Goal: Task Accomplishment & Management: Manage account settings

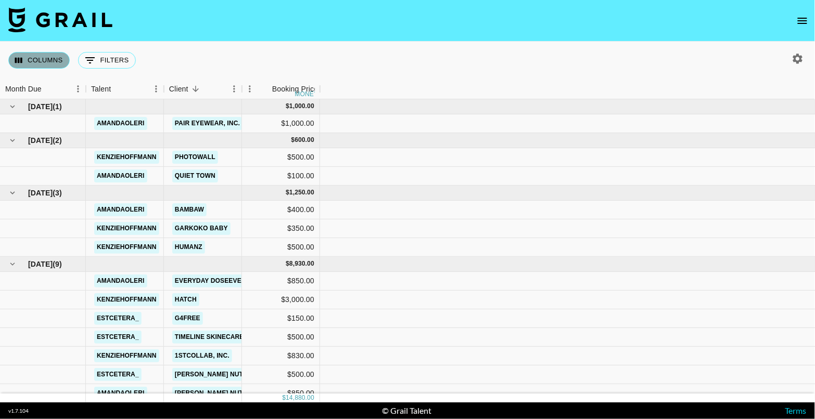
click at [39, 65] on button "Columns" at bounding box center [38, 60] width 61 height 17
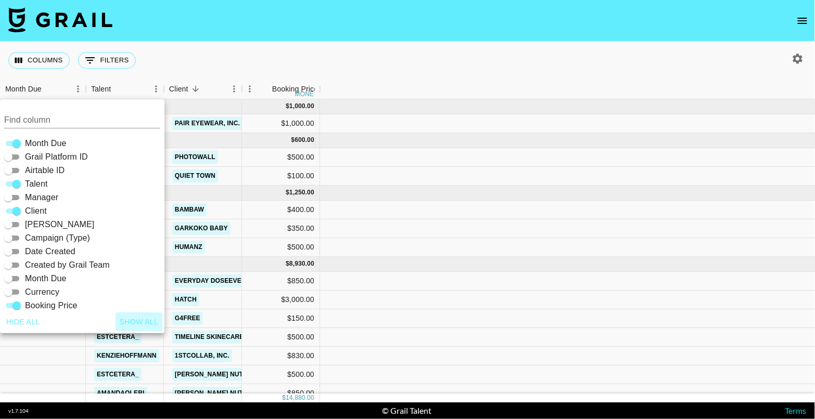
click at [136, 329] on button "Show all" at bounding box center [138, 322] width 47 height 19
checkbox input "true"
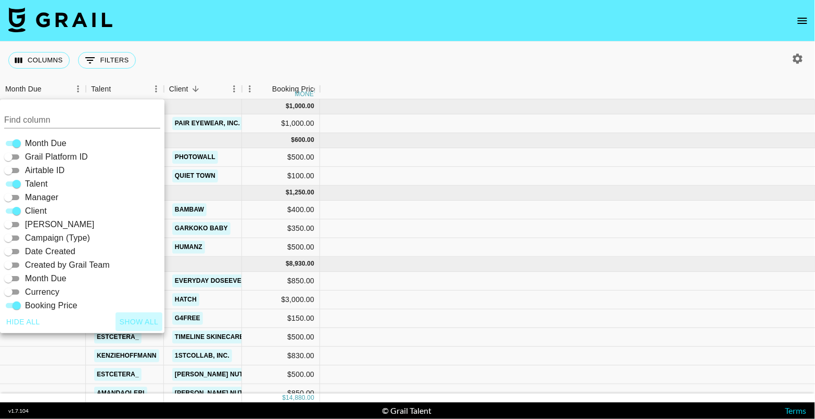
checkbox input "true"
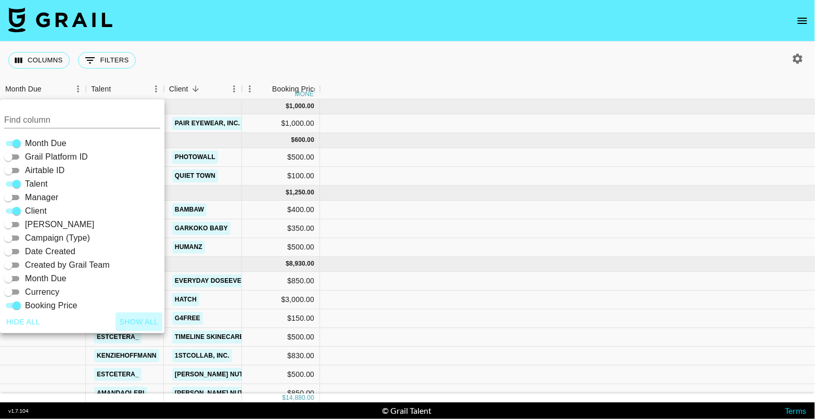
checkbox input "true"
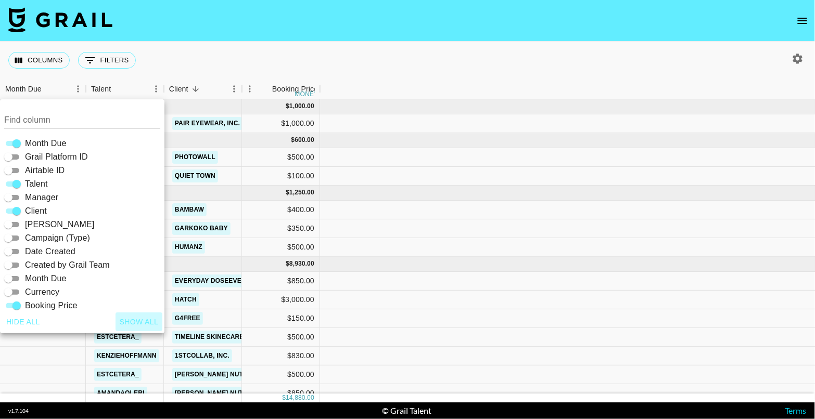
checkbox input "true"
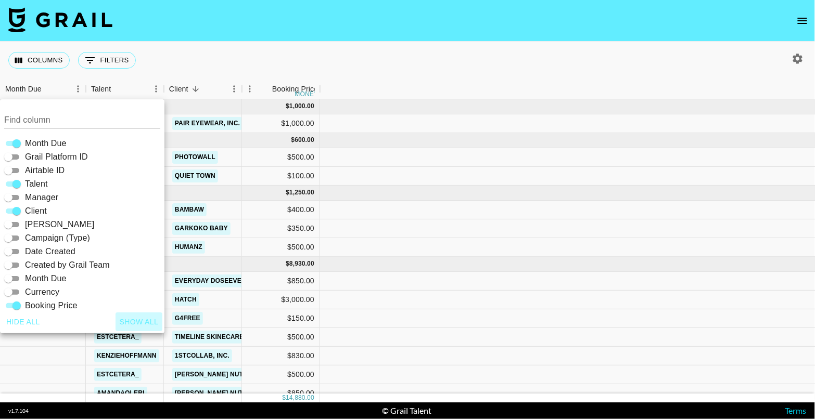
checkbox input "true"
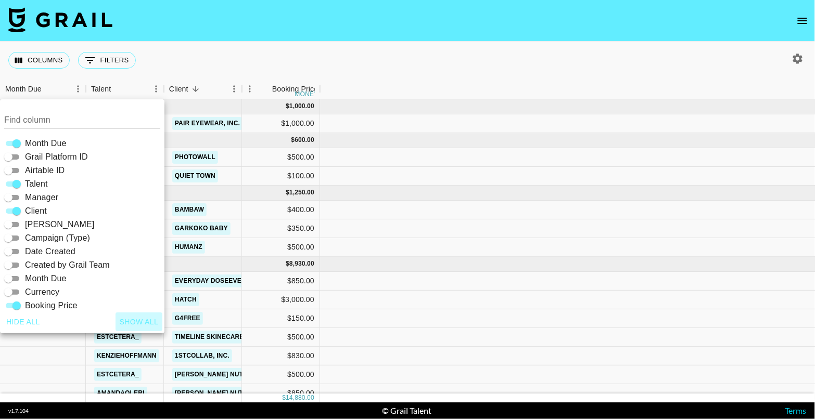
checkbox input "true"
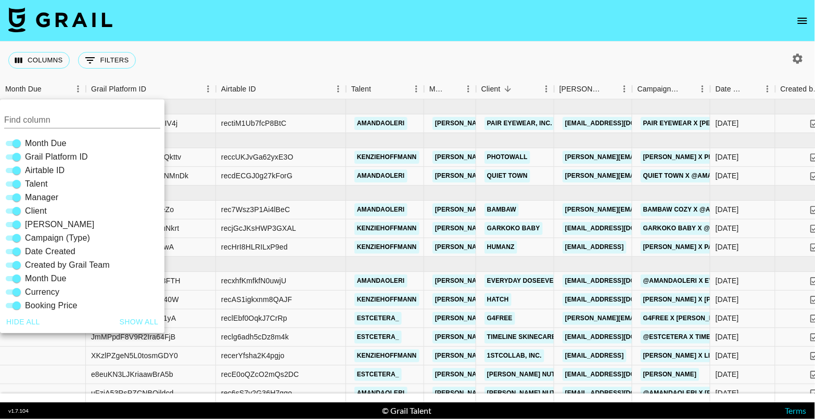
click at [391, 43] on div "Columns 0 Filters + Booking" at bounding box center [407, 60] width 815 height 37
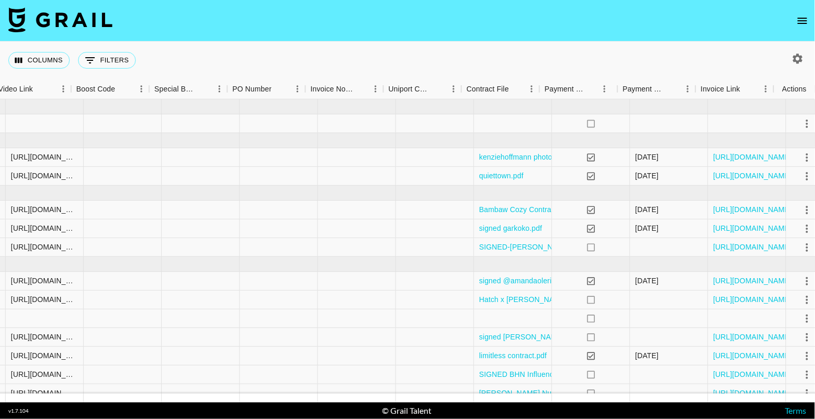
scroll to position [0, 1393]
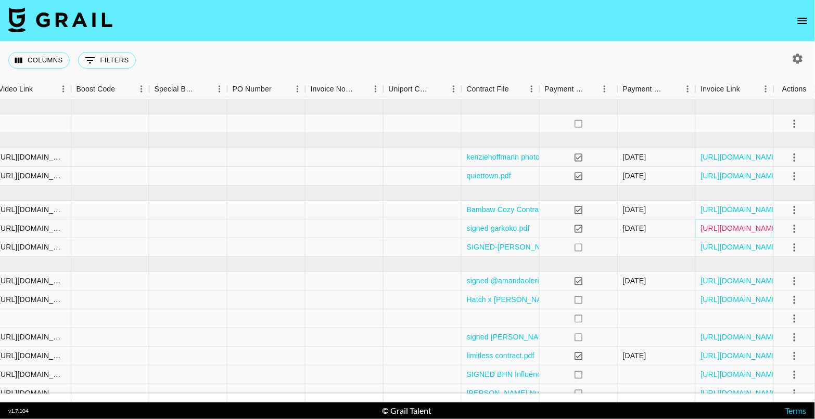
click at [708, 229] on link "[URL][DOMAIN_NAME]" at bounding box center [740, 228] width 79 height 10
